Goal: Navigation & Orientation: Understand site structure

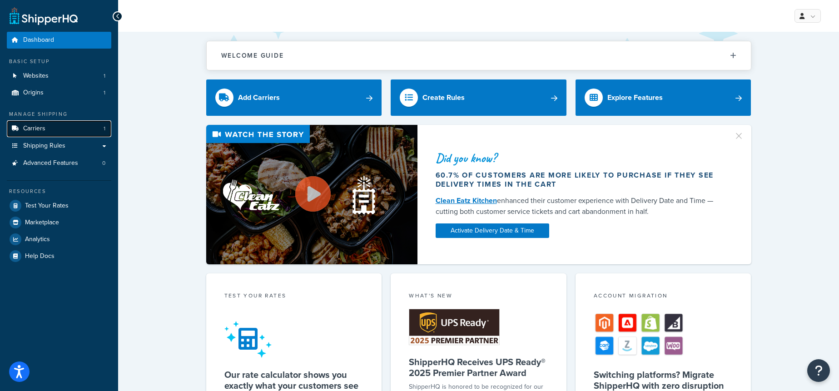
click at [73, 134] on link "Carriers 1" at bounding box center [59, 128] width 104 height 17
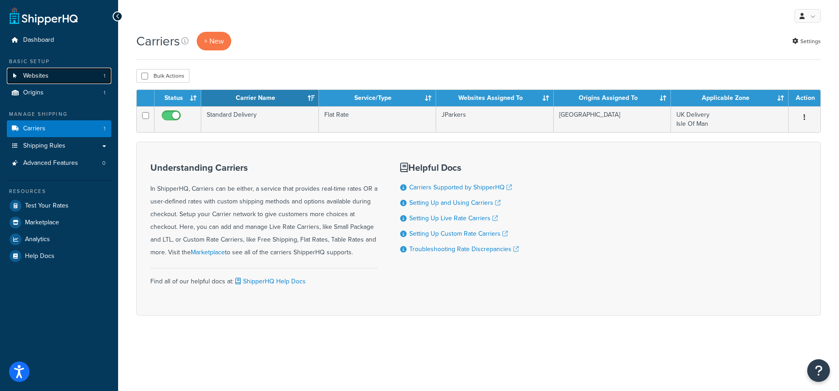
click at [60, 71] on link "Websites 1" at bounding box center [59, 76] width 104 height 17
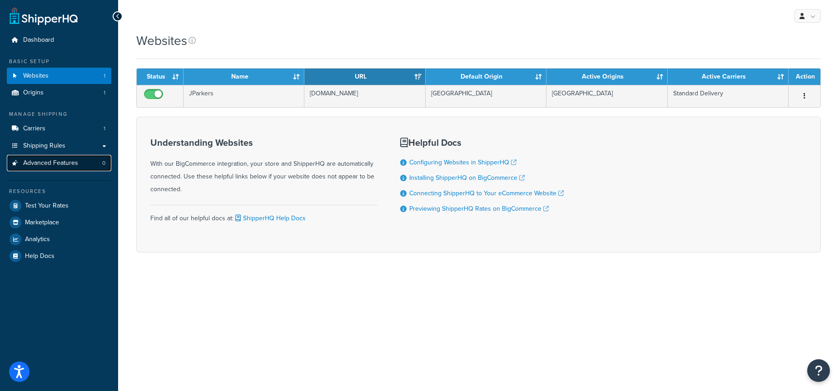
click at [87, 167] on link "Advanced Features 0" at bounding box center [59, 163] width 104 height 17
